Goal: Contribute content: Add original content to the website for others to see

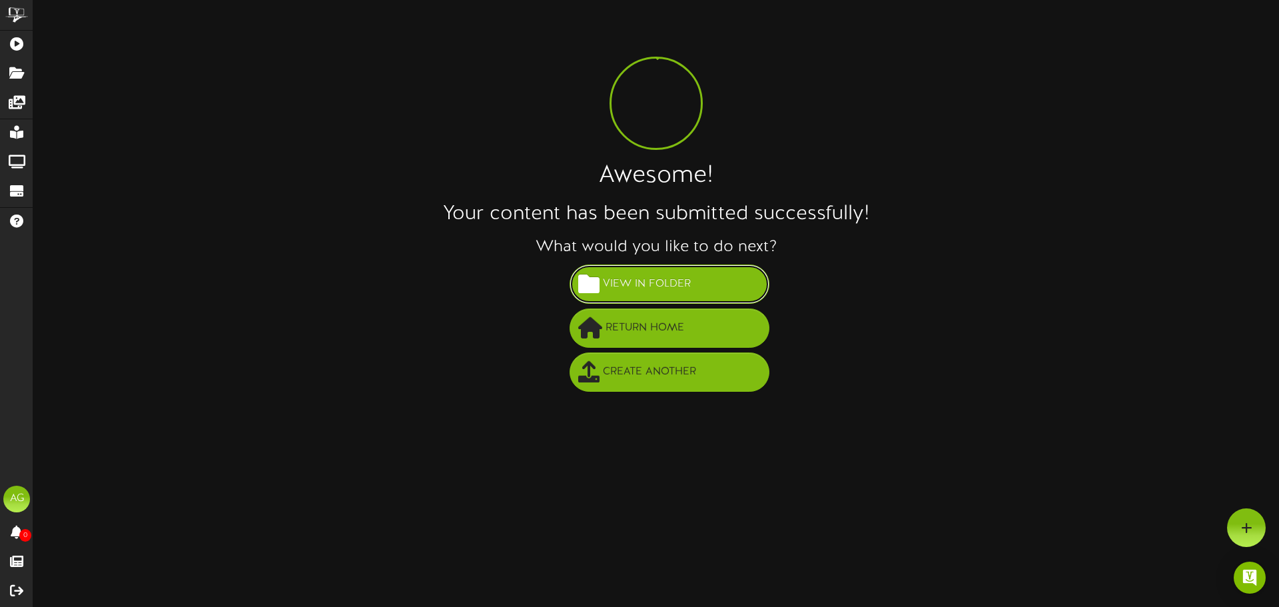
click at [644, 285] on span "View in Folder" at bounding box center [647, 284] width 95 height 22
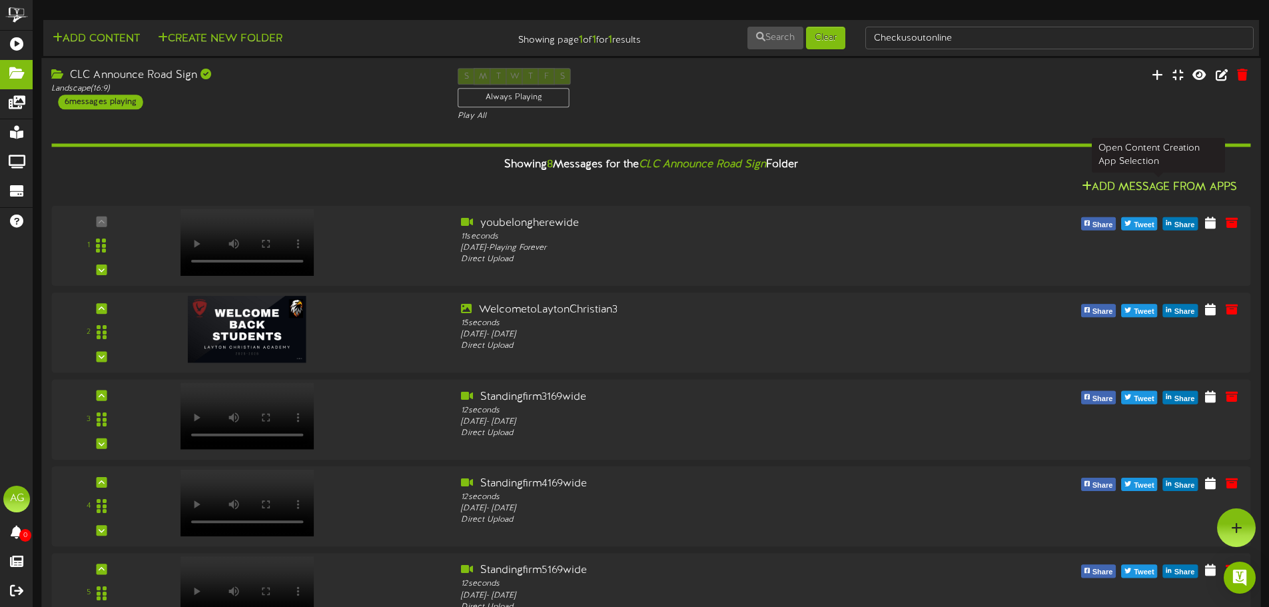
click at [1084, 183] on icon at bounding box center [1087, 186] width 10 height 11
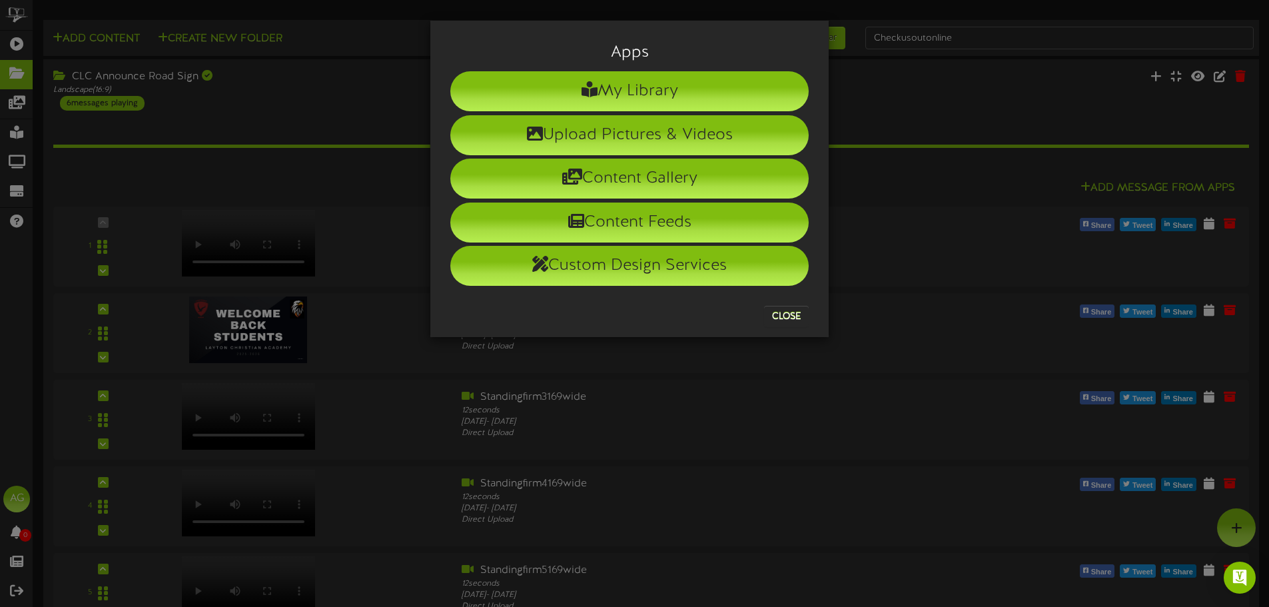
click at [995, 97] on div "Apps My Library Upload Pictures & Videos Content Gallery Content Feeds Custom D…" at bounding box center [634, 303] width 1269 height 607
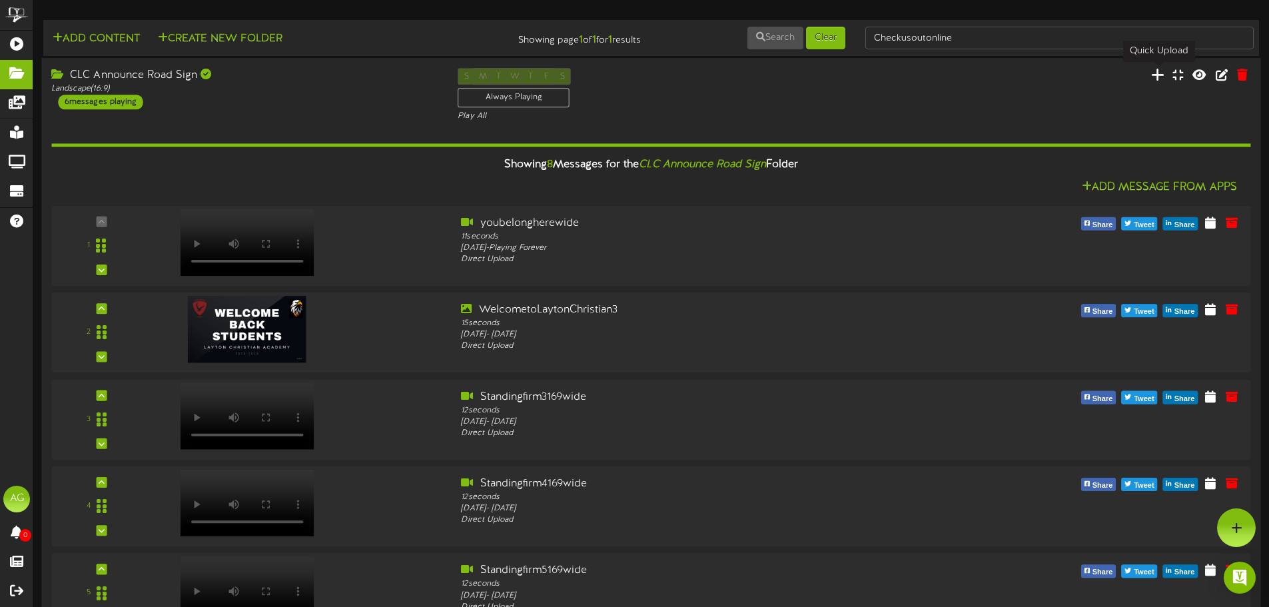
click at [1156, 75] on icon at bounding box center [1157, 74] width 13 height 15
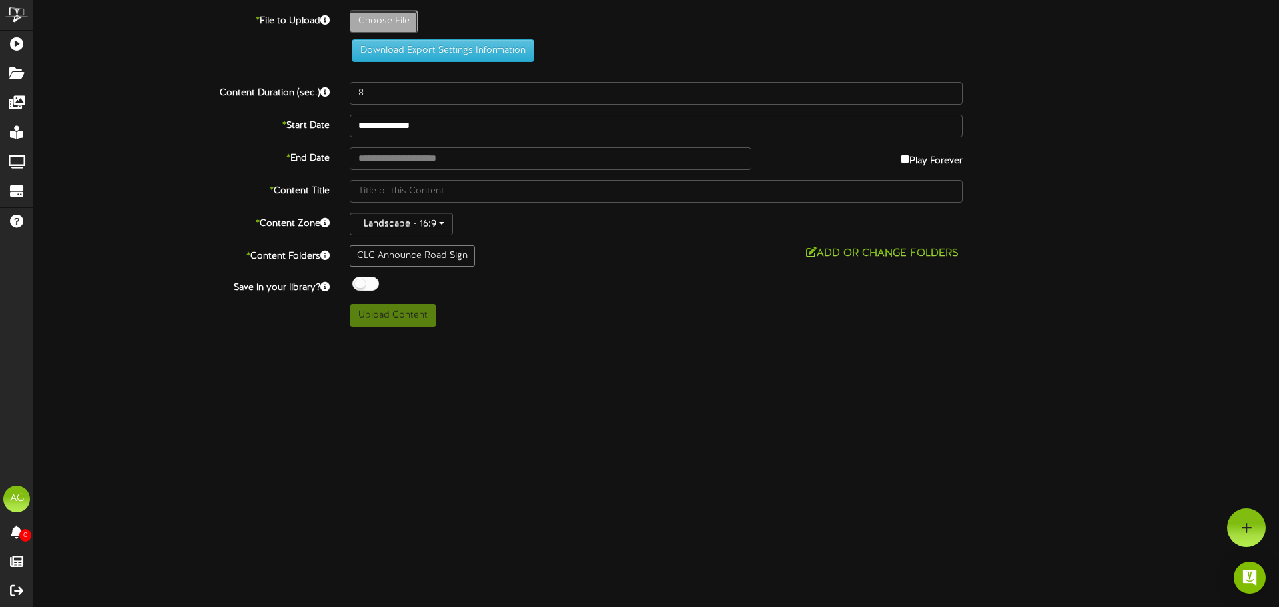
type input "**********"
type input "onlineLCA"
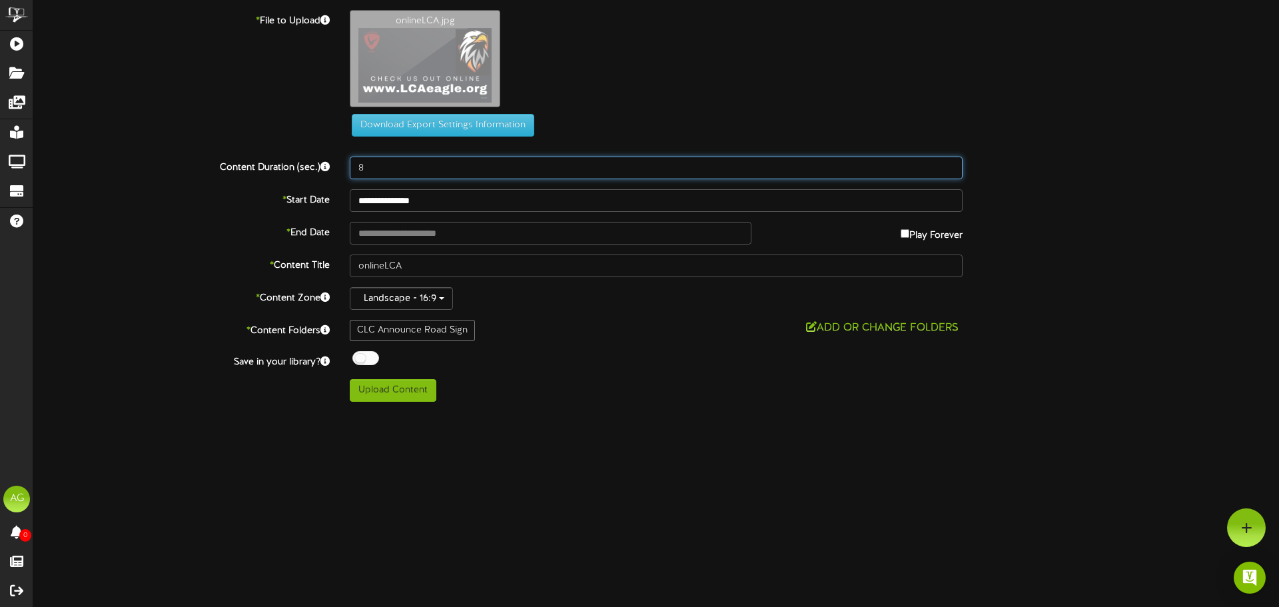
click at [389, 166] on input "8" at bounding box center [656, 168] width 613 height 23
drag, startPoint x: 390, startPoint y: 167, endPoint x: 354, endPoint y: 167, distance: 35.3
click at [354, 167] on input "8" at bounding box center [656, 168] width 613 height 23
type input "12"
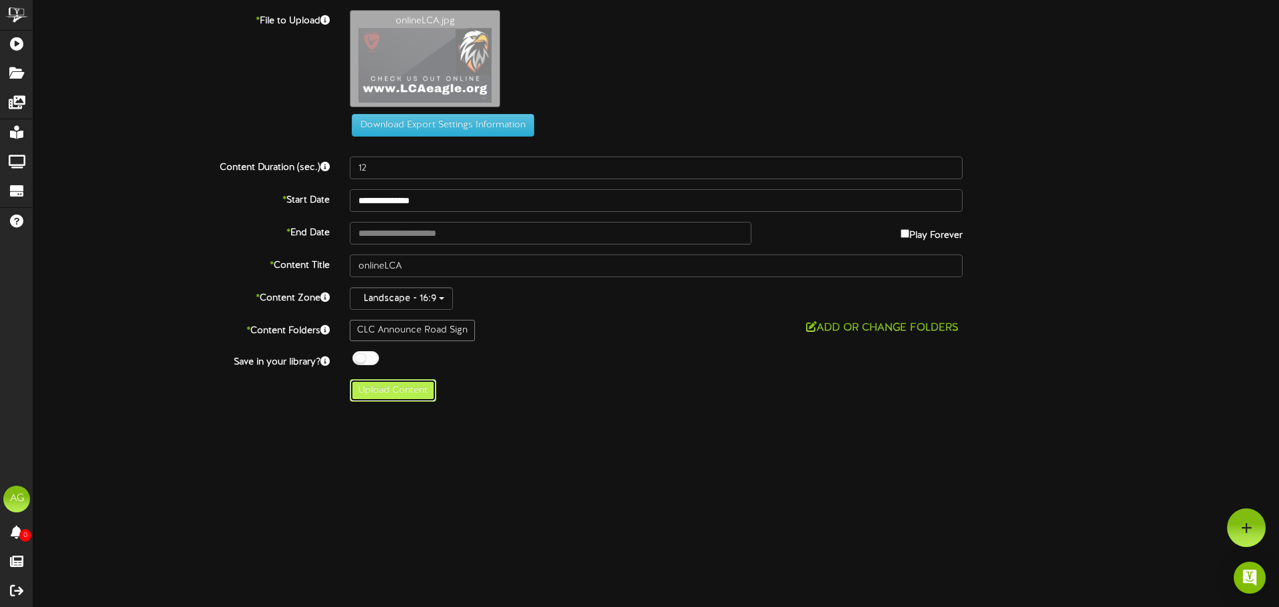
click at [407, 388] on button "Upload Content" at bounding box center [393, 390] width 87 height 23
type input "**********"
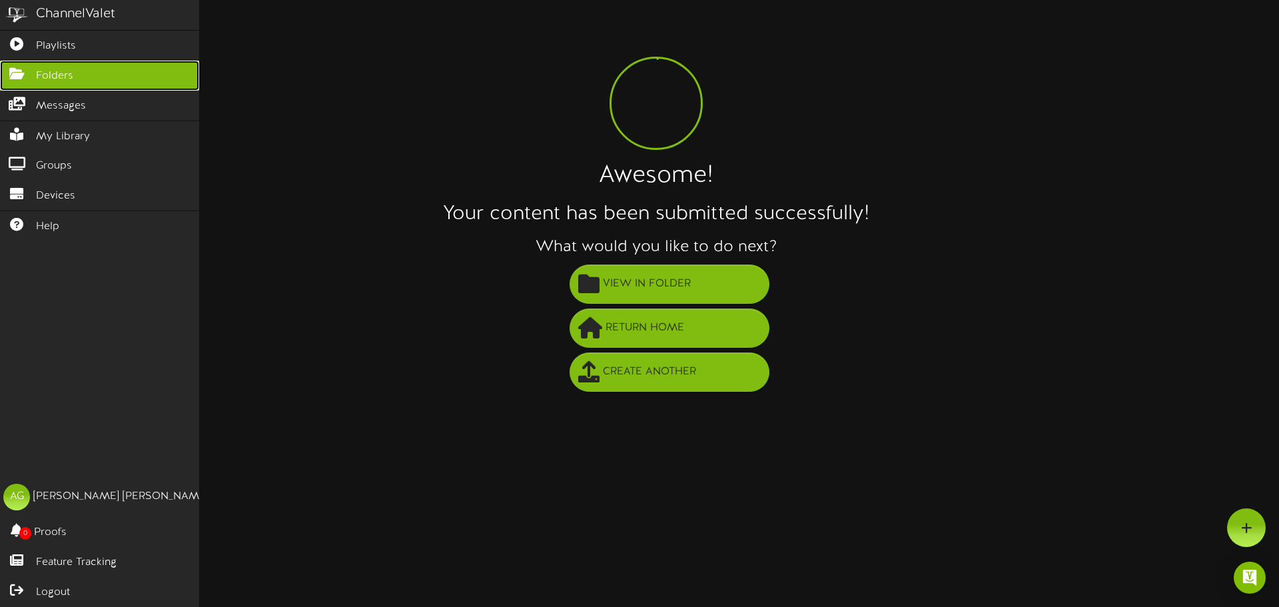
click at [65, 79] on span "Folders" at bounding box center [54, 76] width 37 height 15
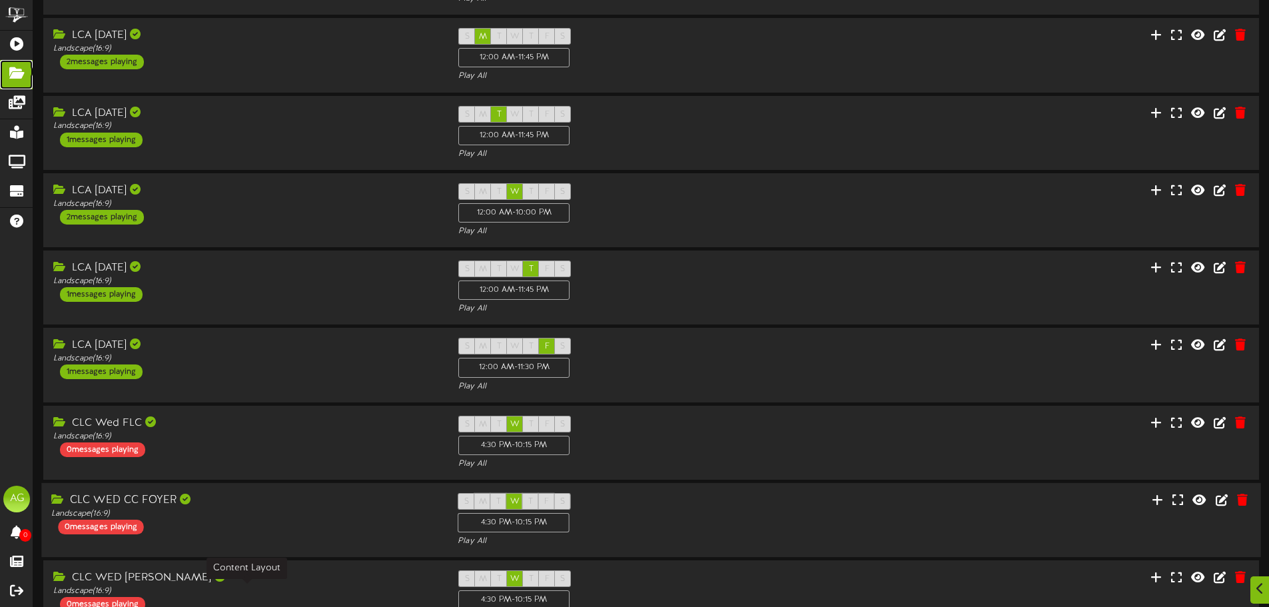
scroll to position [278, 0]
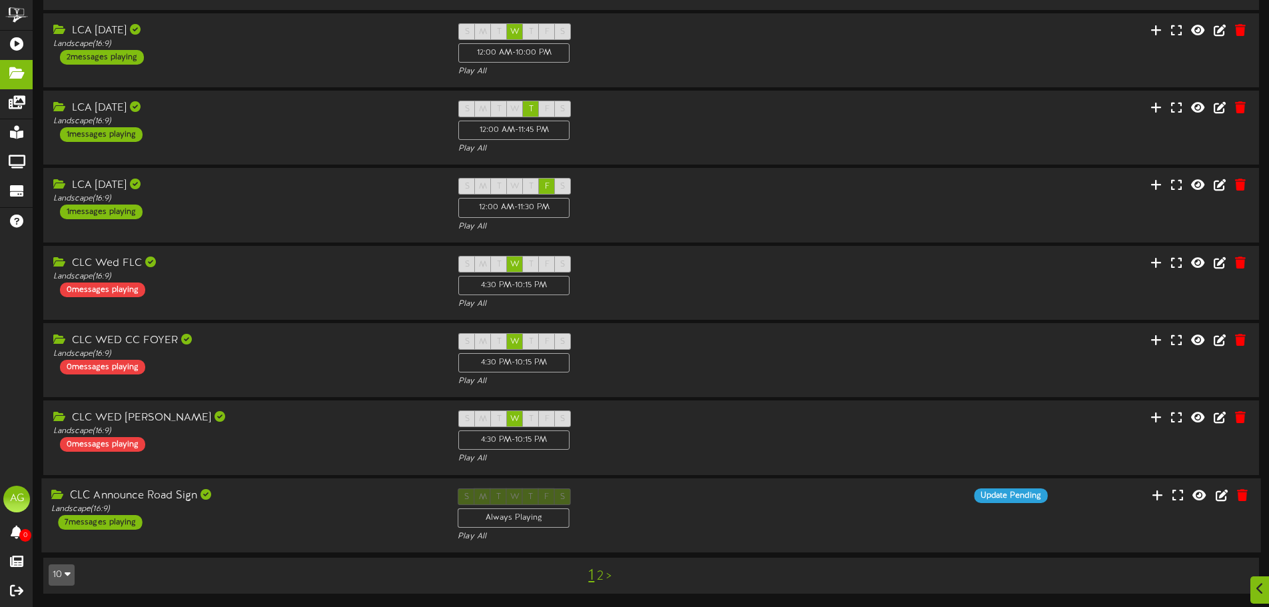
click at [334, 497] on div "CLC Announce Road Sign" at bounding box center [244, 495] width 386 height 15
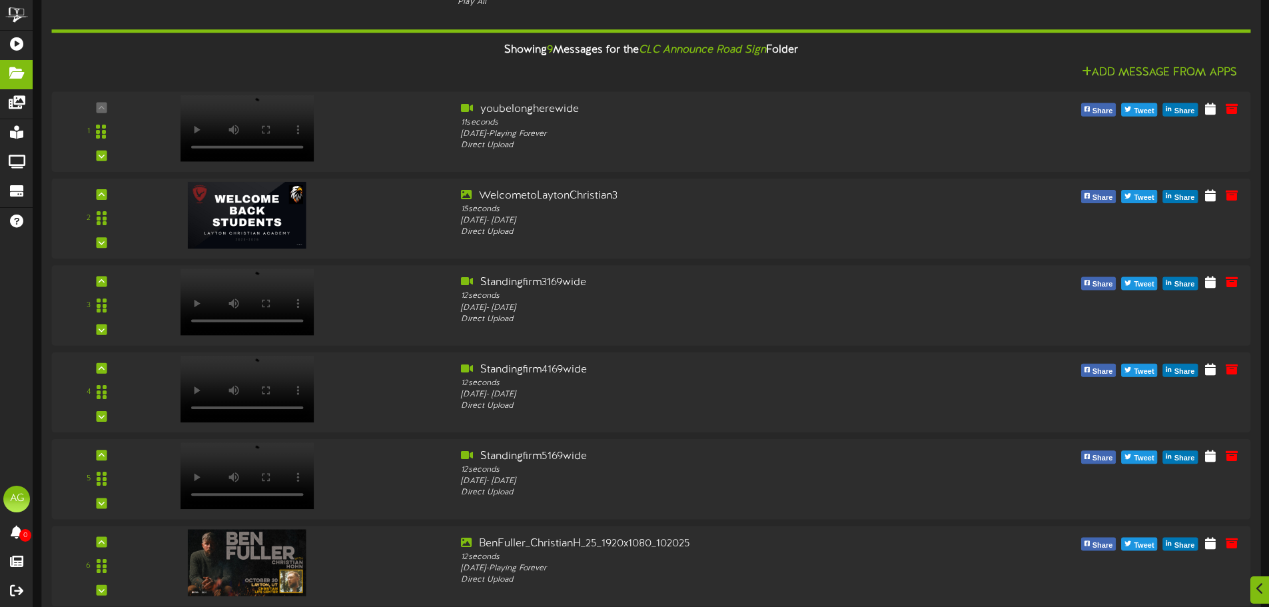
scroll to position [1078, 0]
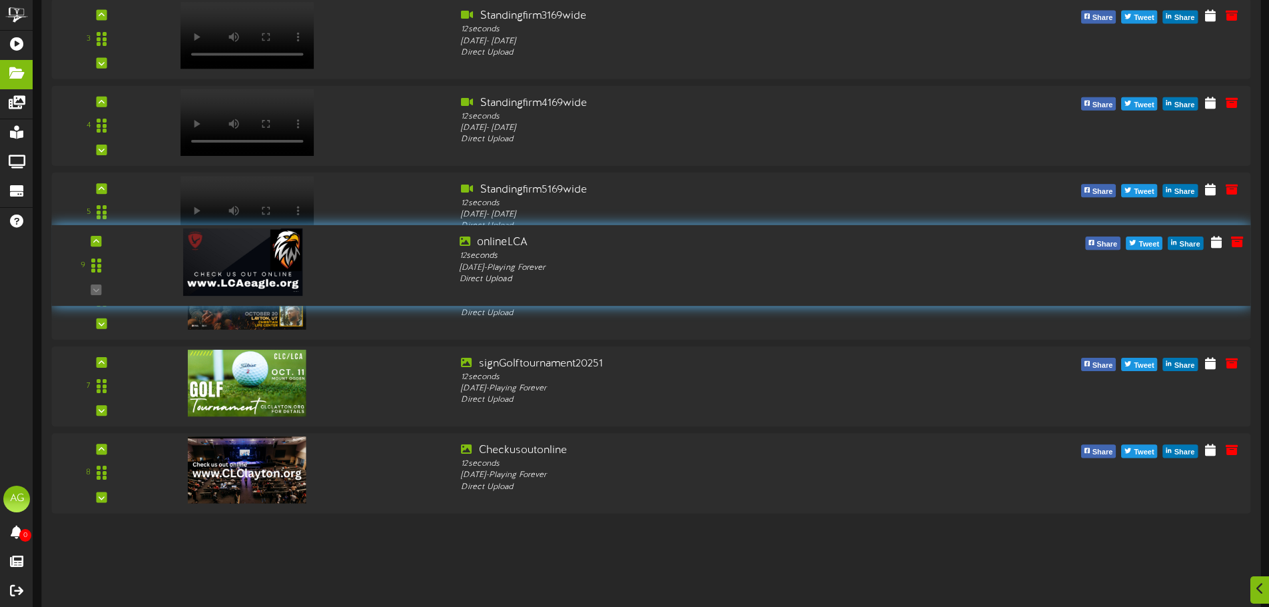
drag, startPoint x: 94, startPoint y: 554, endPoint x: 144, endPoint y: 260, distance: 298.0
click at [144, 260] on div "9" at bounding box center [95, 264] width 101 height 61
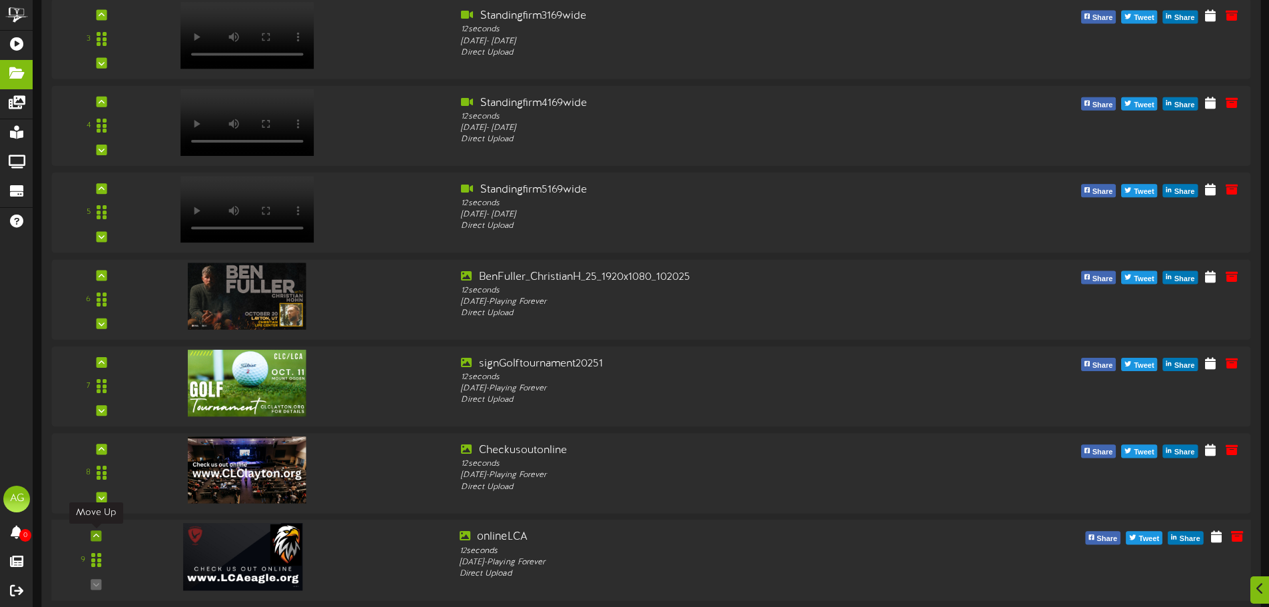
click at [97, 534] on icon at bounding box center [96, 535] width 6 height 7
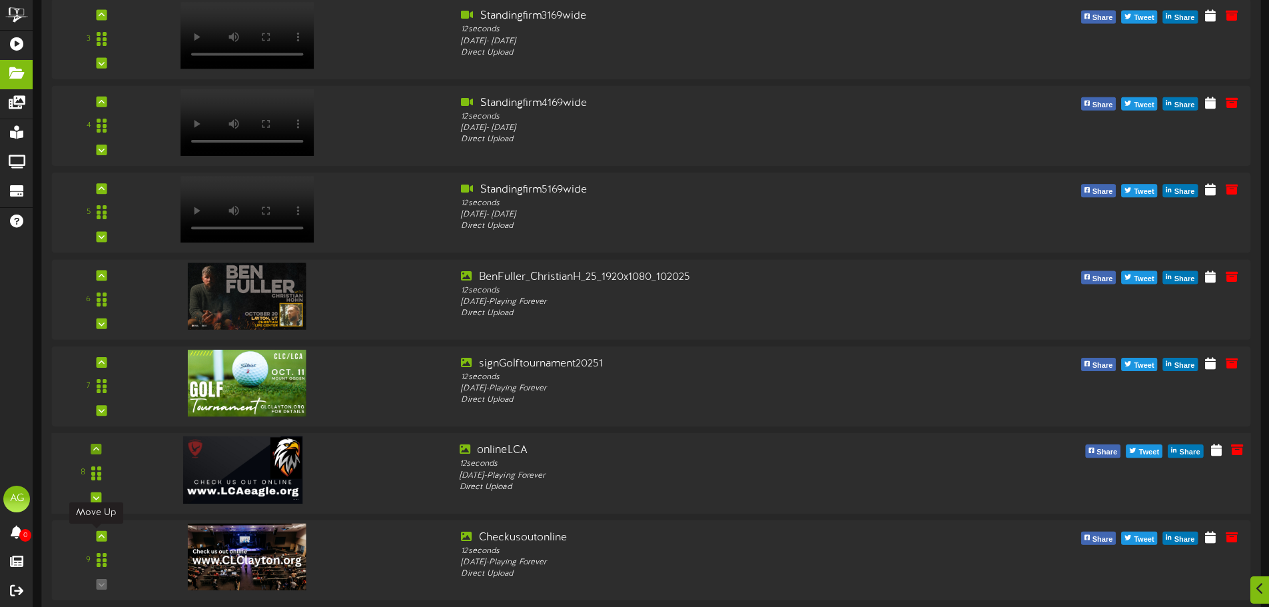
click at [99, 534] on icon at bounding box center [102, 535] width 6 height 7
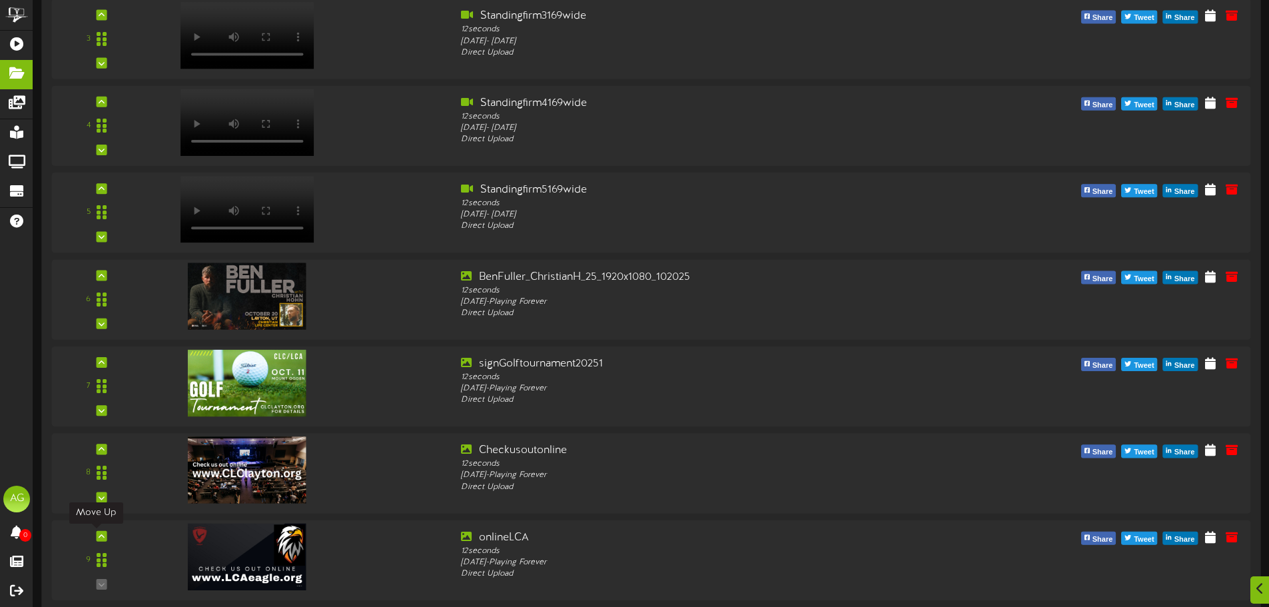
click at [99, 534] on icon at bounding box center [102, 535] width 6 height 7
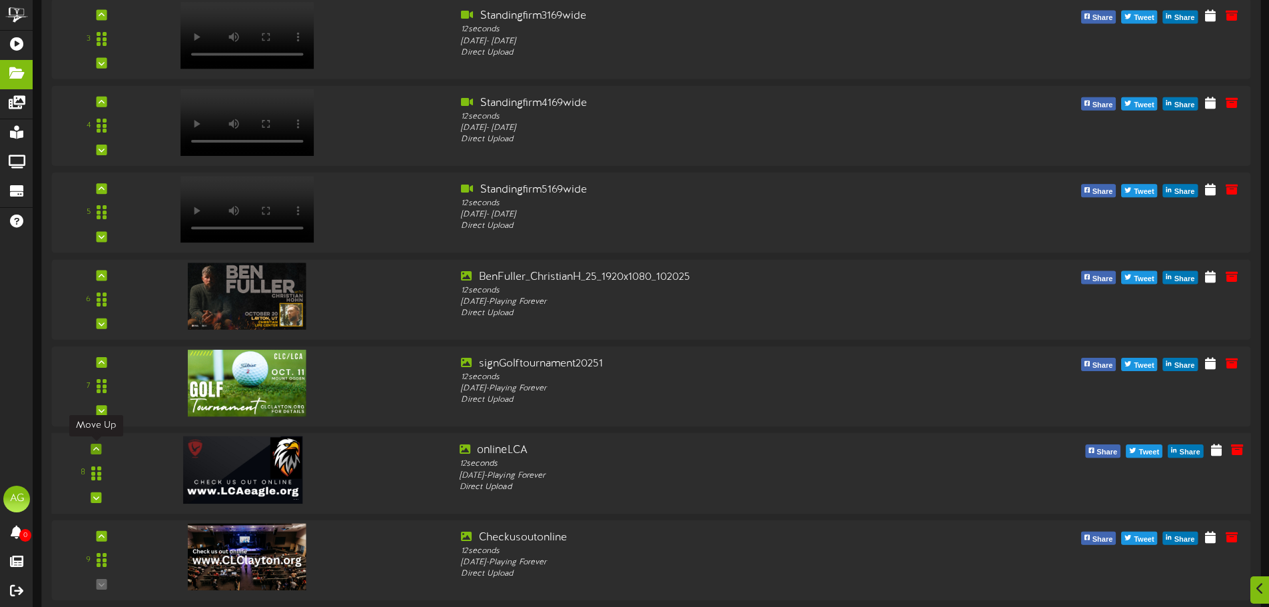
click at [98, 448] on icon at bounding box center [96, 448] width 6 height 7
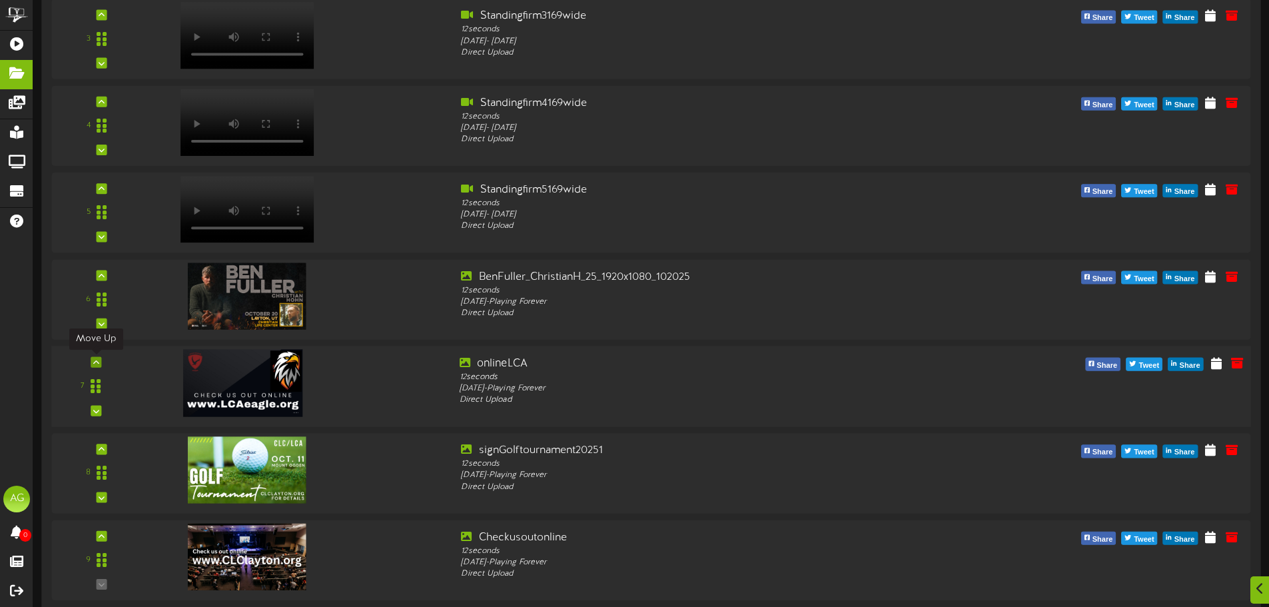
click at [92, 361] on div at bounding box center [96, 361] width 11 height 11
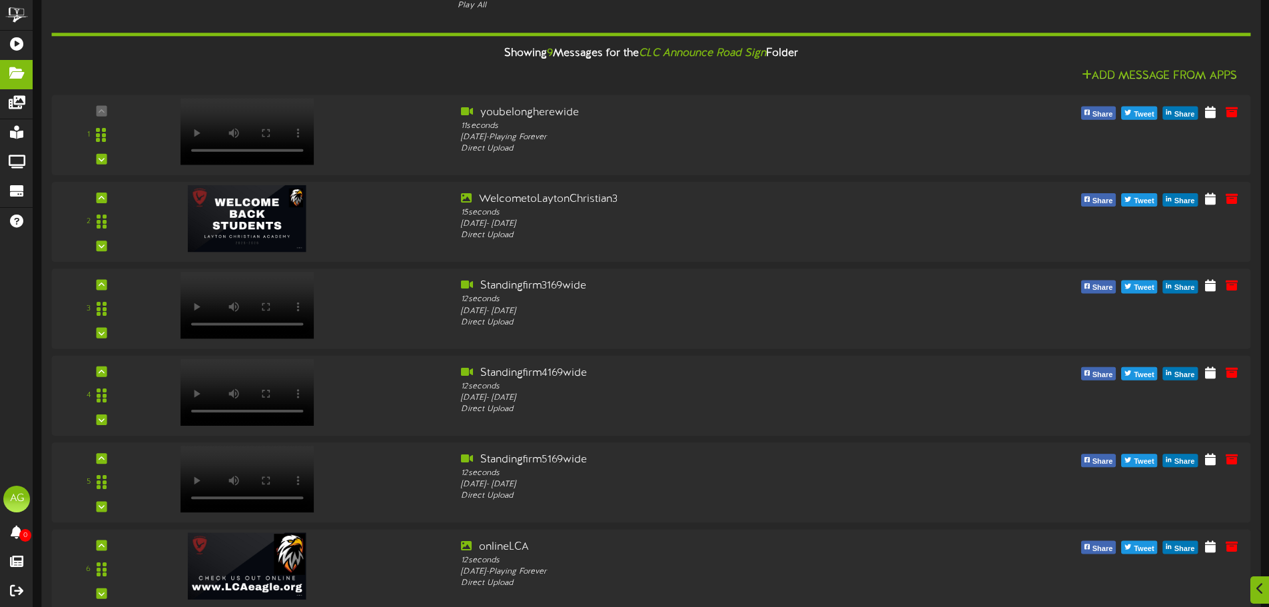
scroll to position [1074, 0]
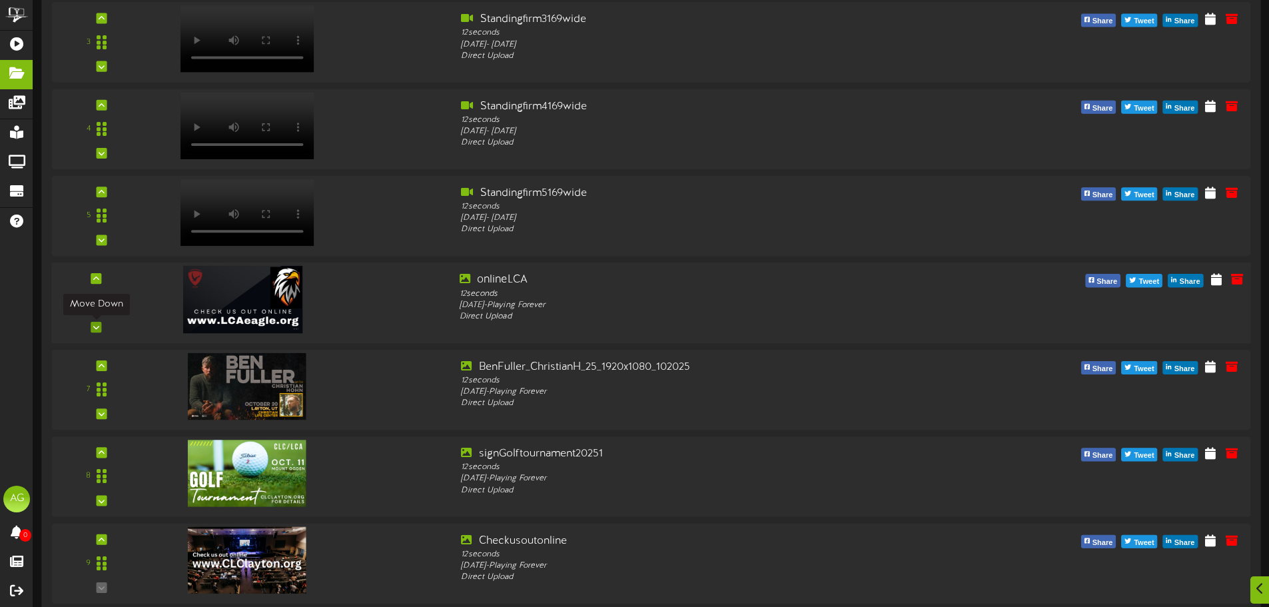
click at [97, 326] on icon at bounding box center [96, 327] width 6 height 7
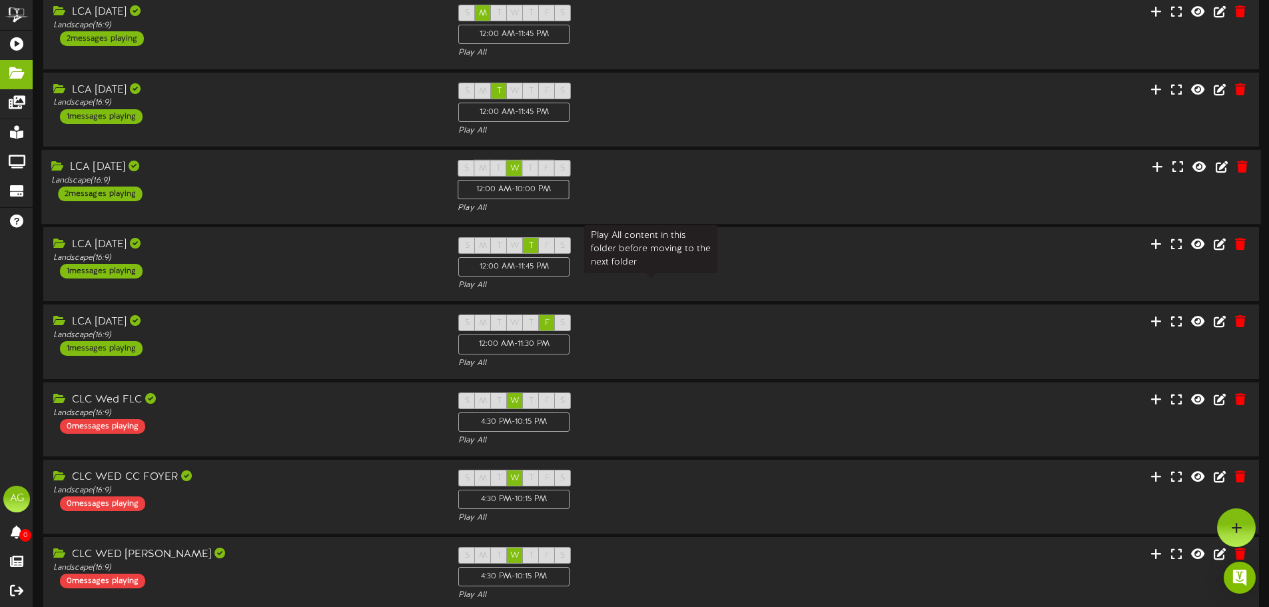
scroll to position [0, 0]
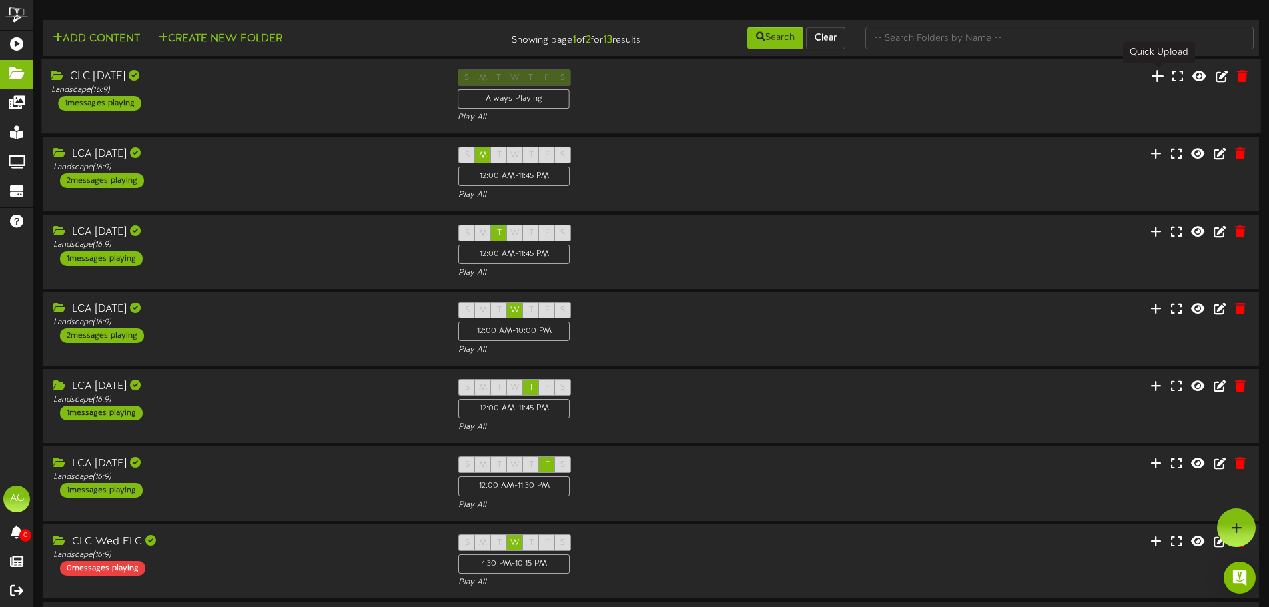
click at [1156, 83] on icon at bounding box center [1157, 76] width 13 height 15
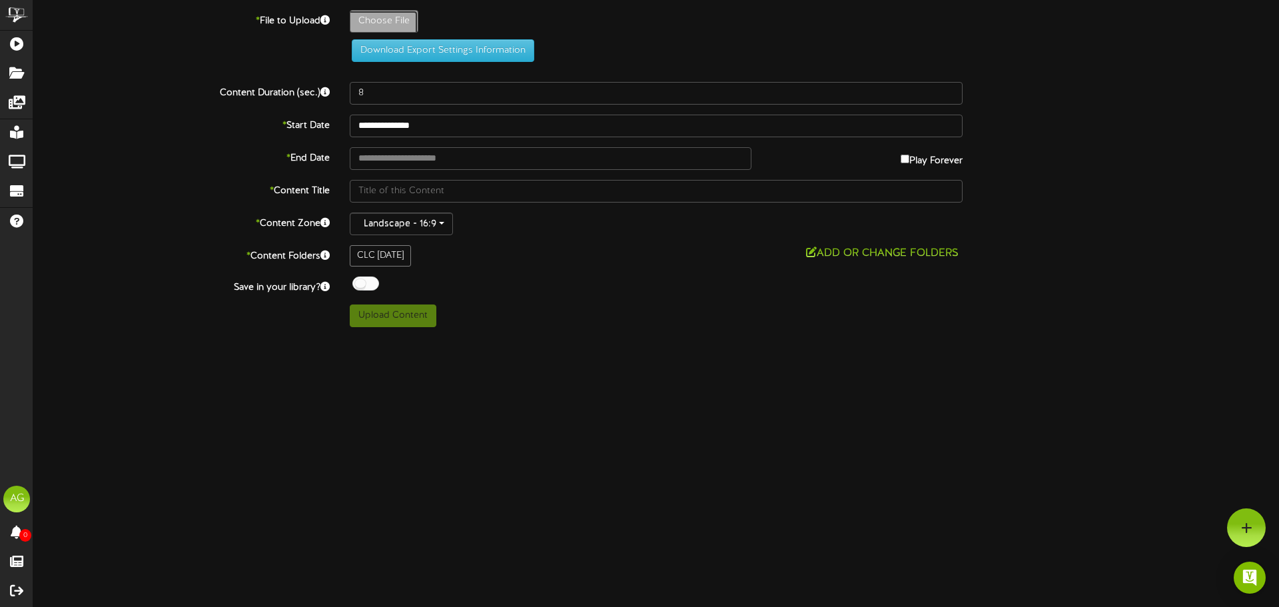
type input "**********"
type input "Golftournament2025"
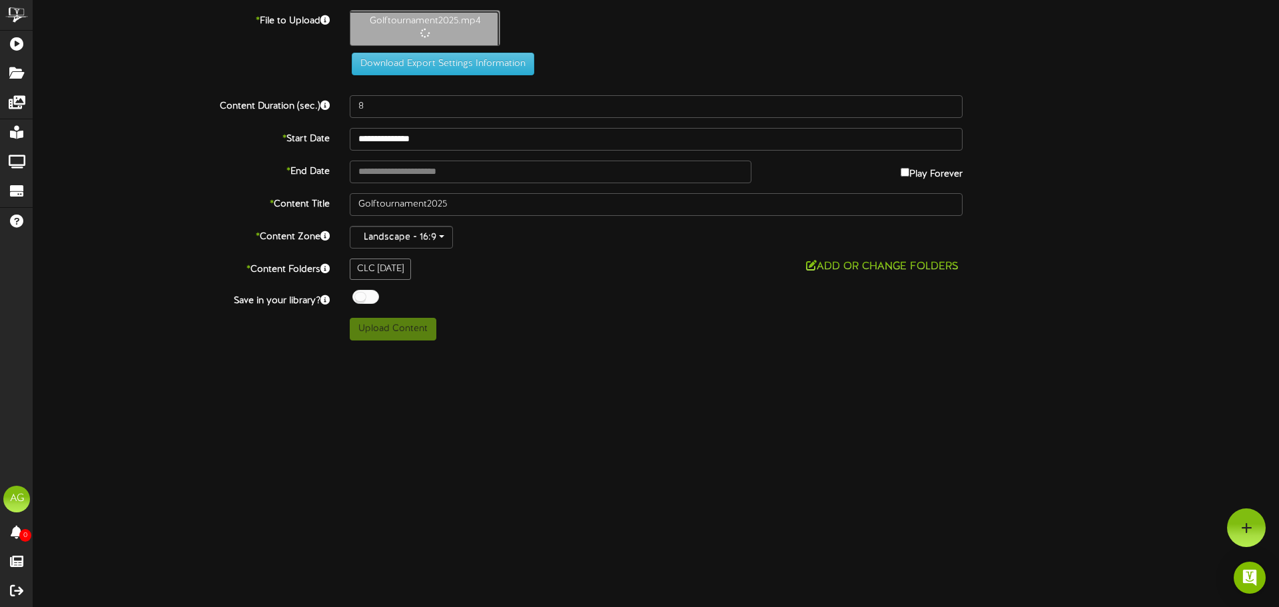
type input "12"
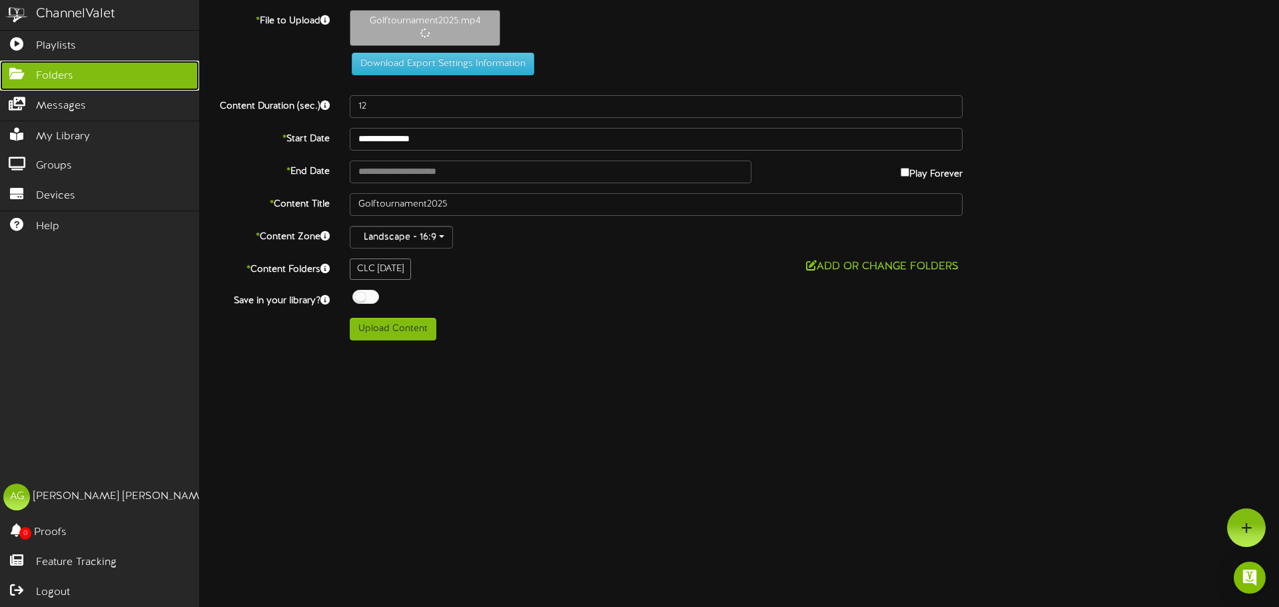
click at [22, 72] on icon at bounding box center [16, 72] width 33 height 10
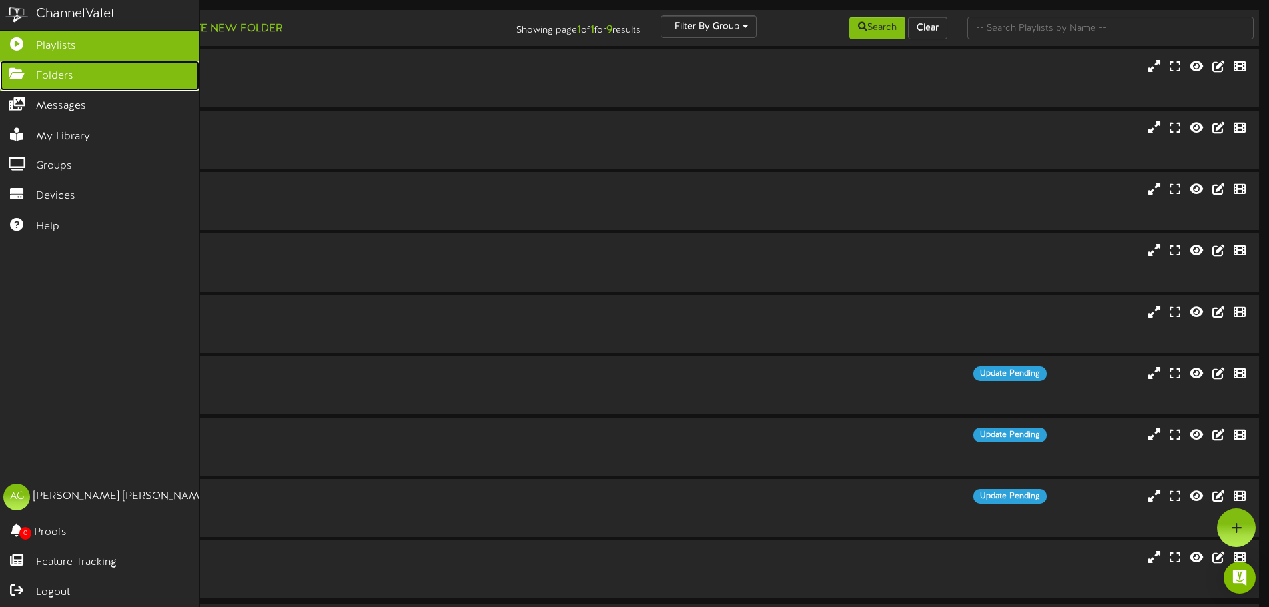
click at [31, 72] on icon at bounding box center [16, 72] width 33 height 10
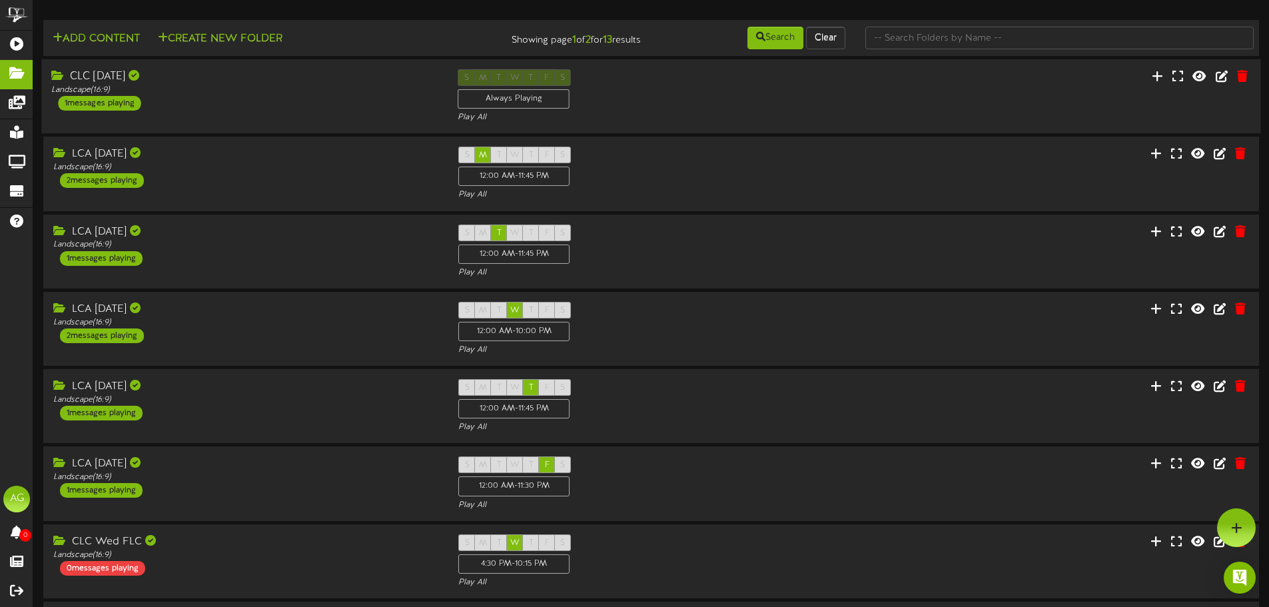
click at [807, 111] on div "S M T W T F S Always Playing Play All" at bounding box center [651, 96] width 406 height 55
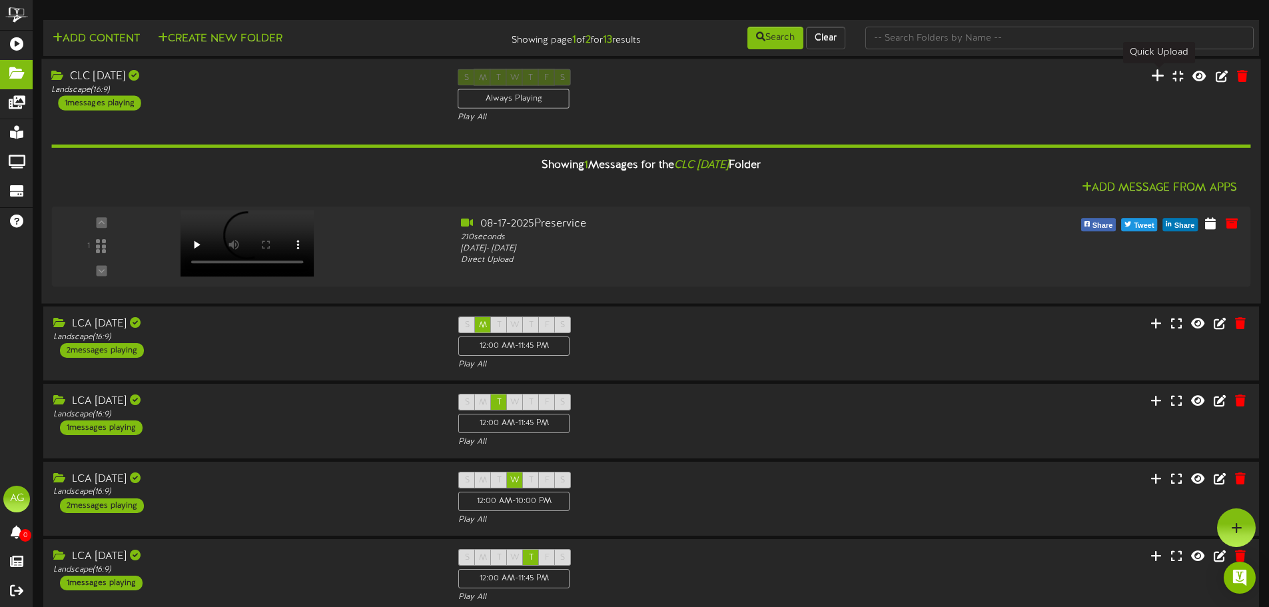
click at [1159, 81] on icon at bounding box center [1157, 75] width 13 height 15
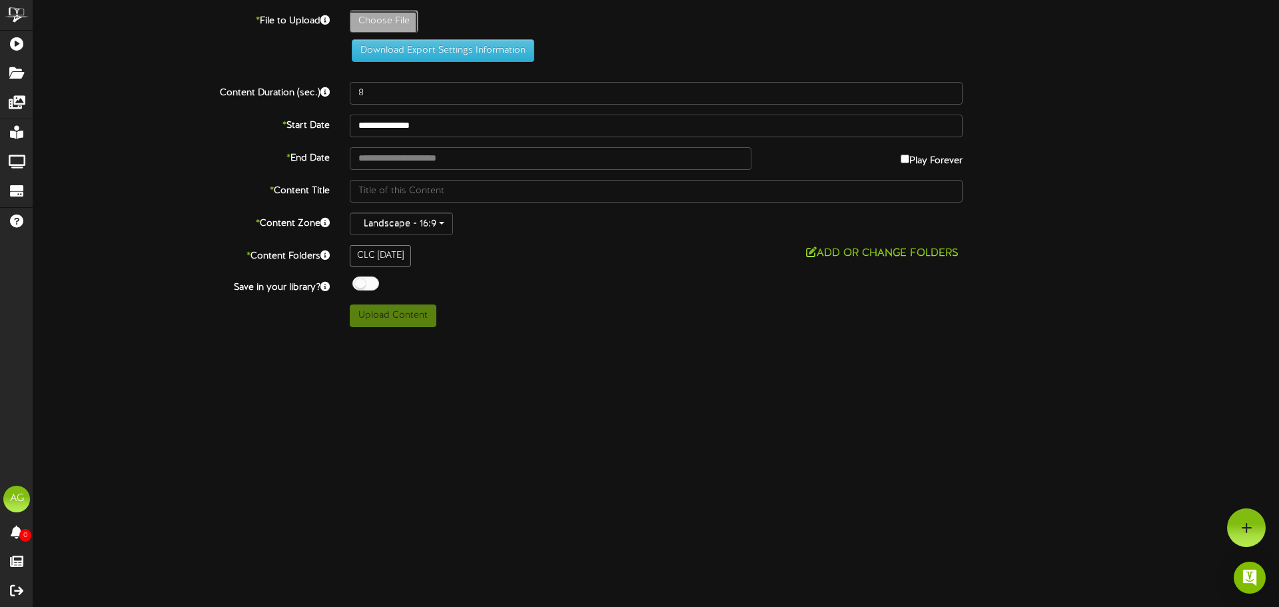
type input "**********"
type input "signGolftournament20251"
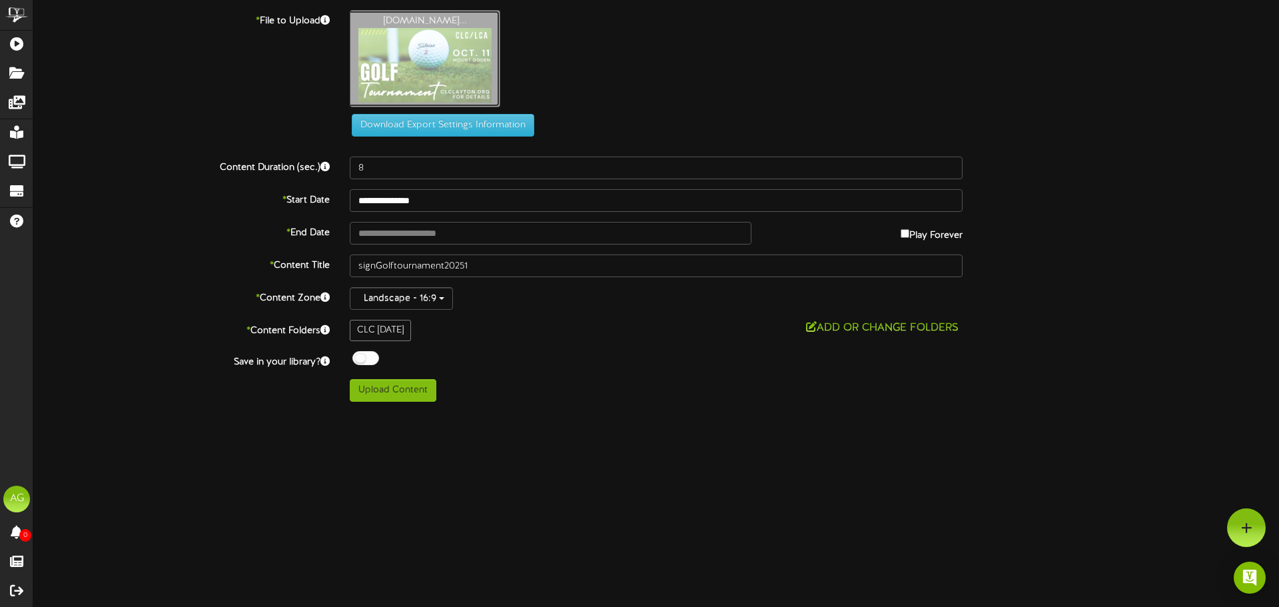
type input "**********"
type input "Golftournament20251"
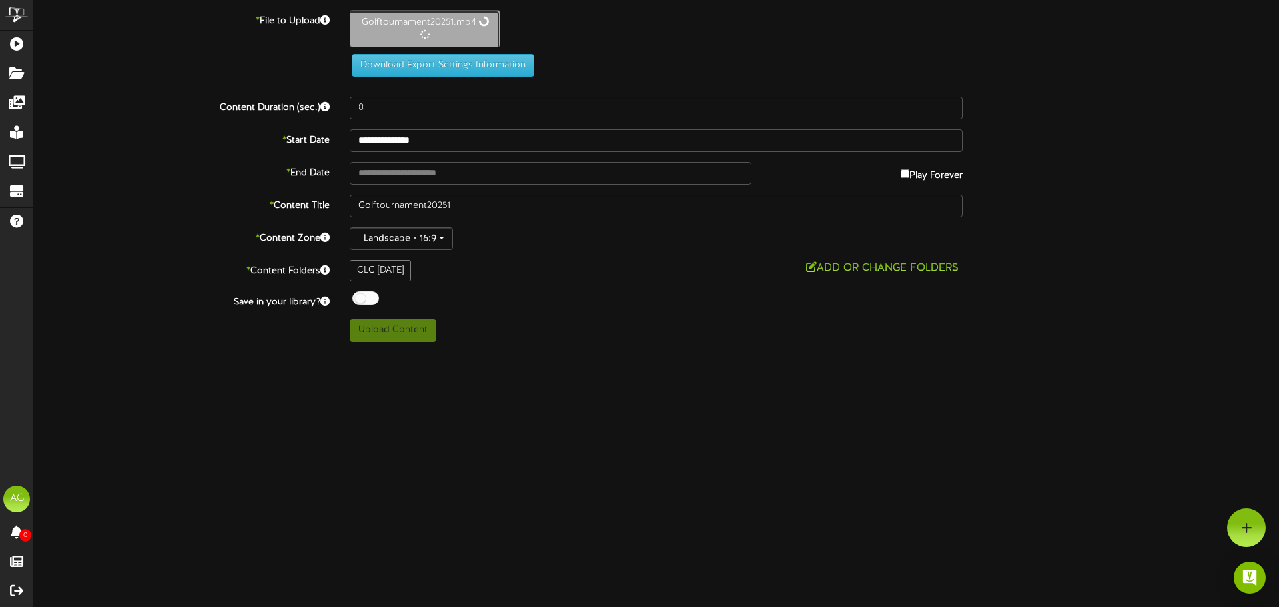
type input "12"
